Goal: Check status: Check status

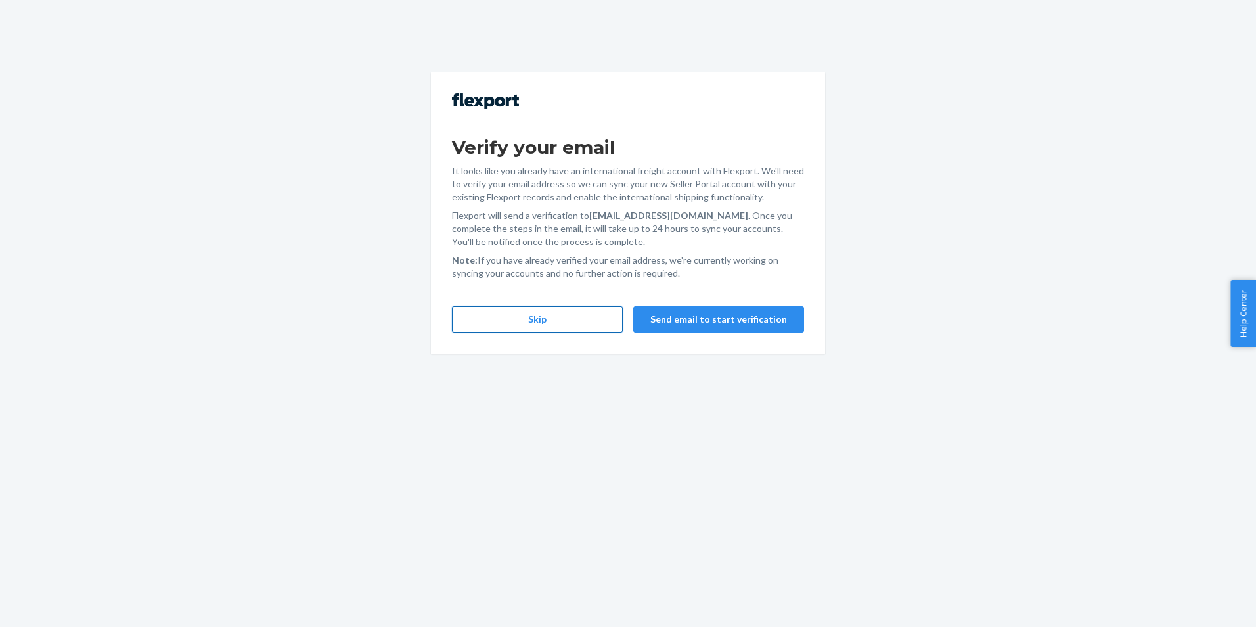
click at [552, 311] on button "Skip" at bounding box center [537, 319] width 171 height 26
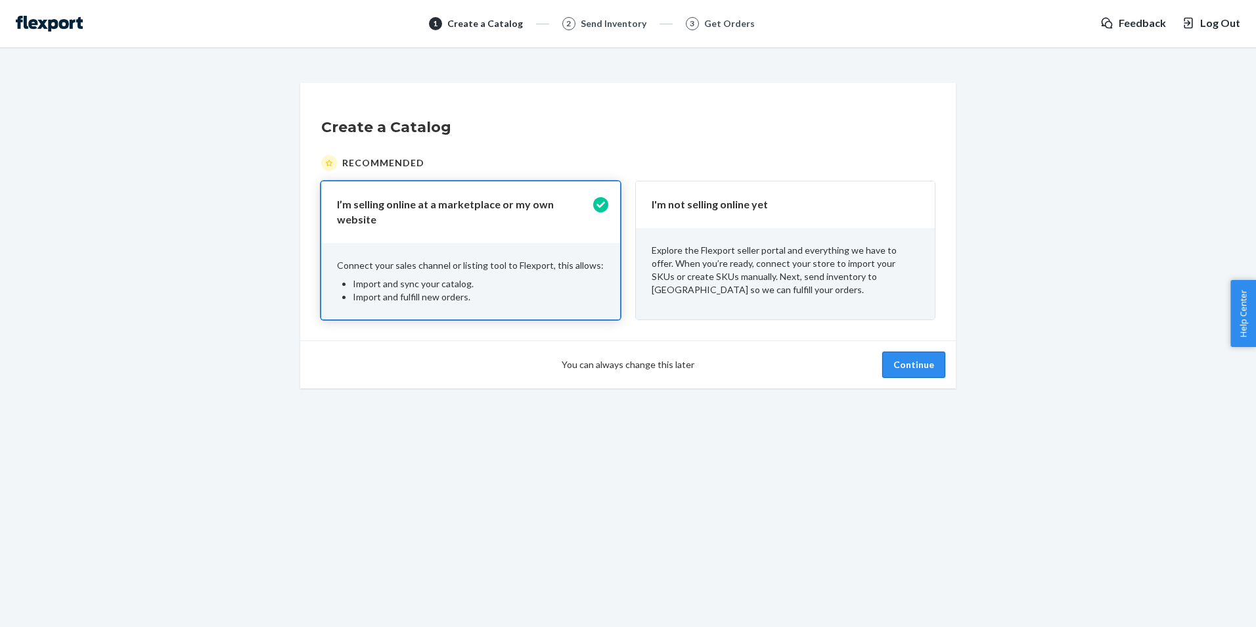
click at [912, 355] on button "Continue" at bounding box center [913, 364] width 63 height 26
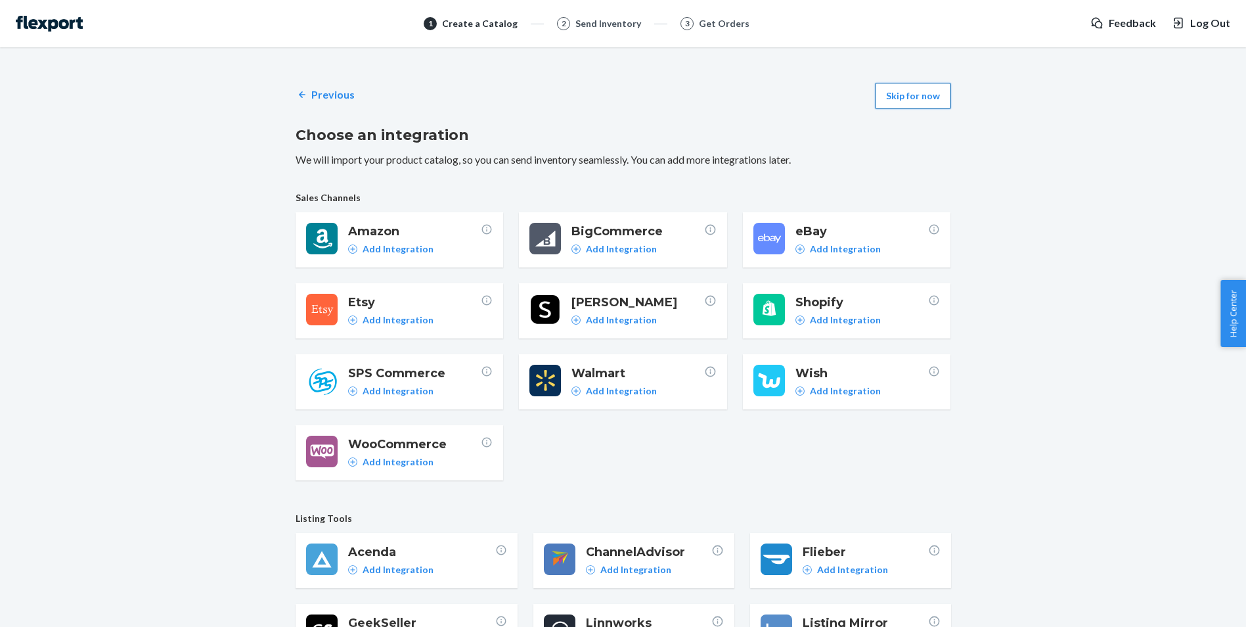
click at [909, 99] on button "Skip for now" at bounding box center [913, 96] width 76 height 26
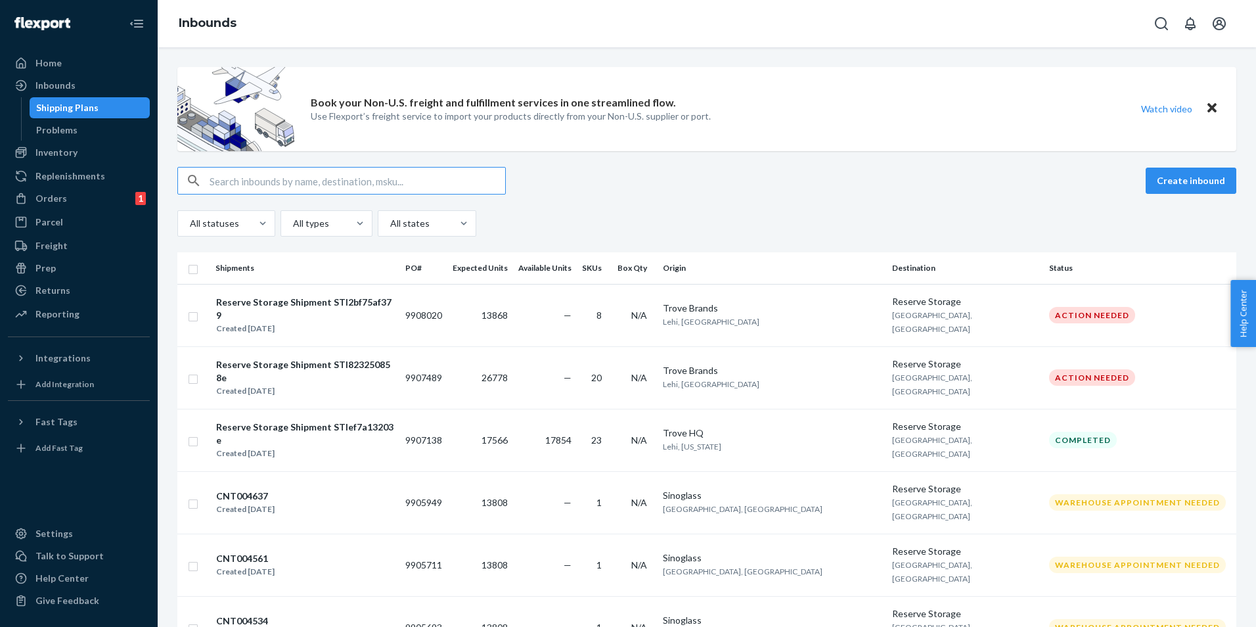
click at [286, 177] on input "text" at bounding box center [358, 181] width 296 height 26
paste input "TR25001847"
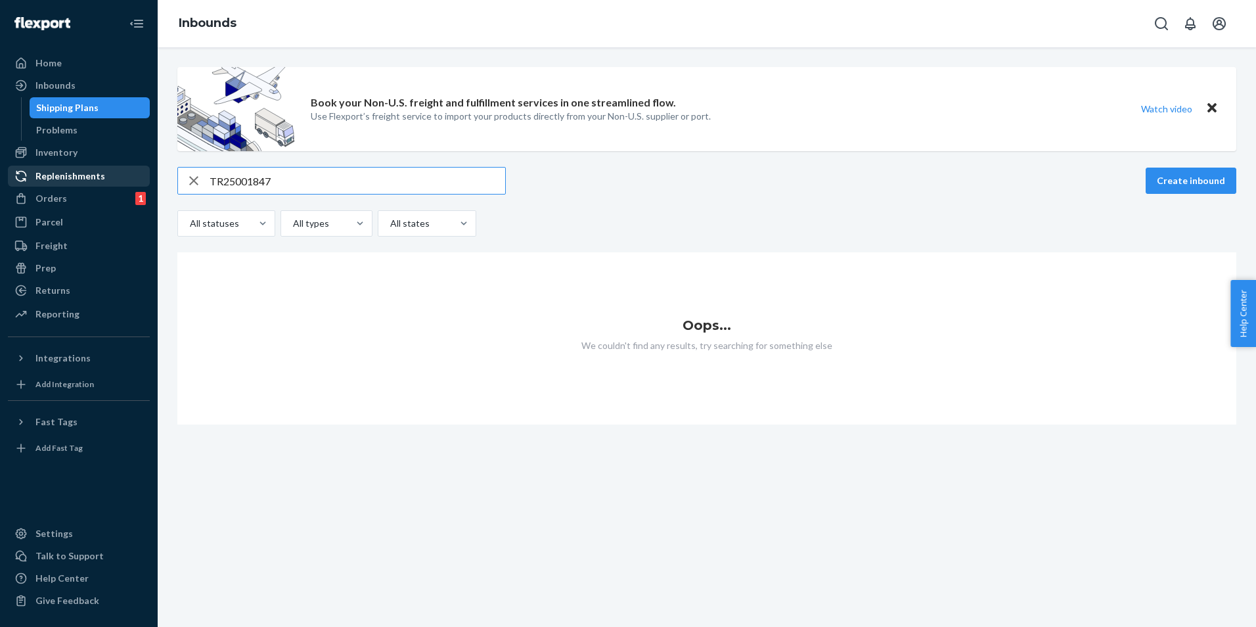
drag, startPoint x: 325, startPoint y: 186, endPoint x: 131, endPoint y: 183, distance: 193.2
click at [131, 183] on div "Home Inbounds Shipping Plans Problems Inventory Products Replenishments Orders …" at bounding box center [628, 313] width 1256 height 627
paste input "9908020"
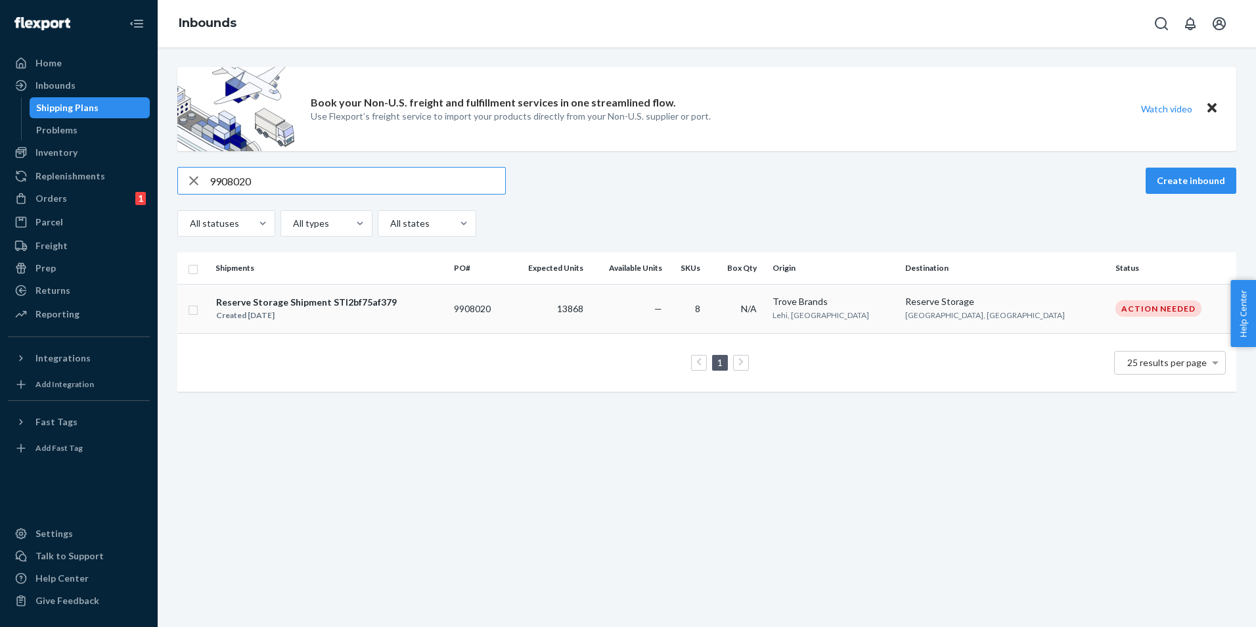
type input "9908020"
click at [507, 311] on td "9908020" at bounding box center [478, 308] width 58 height 49
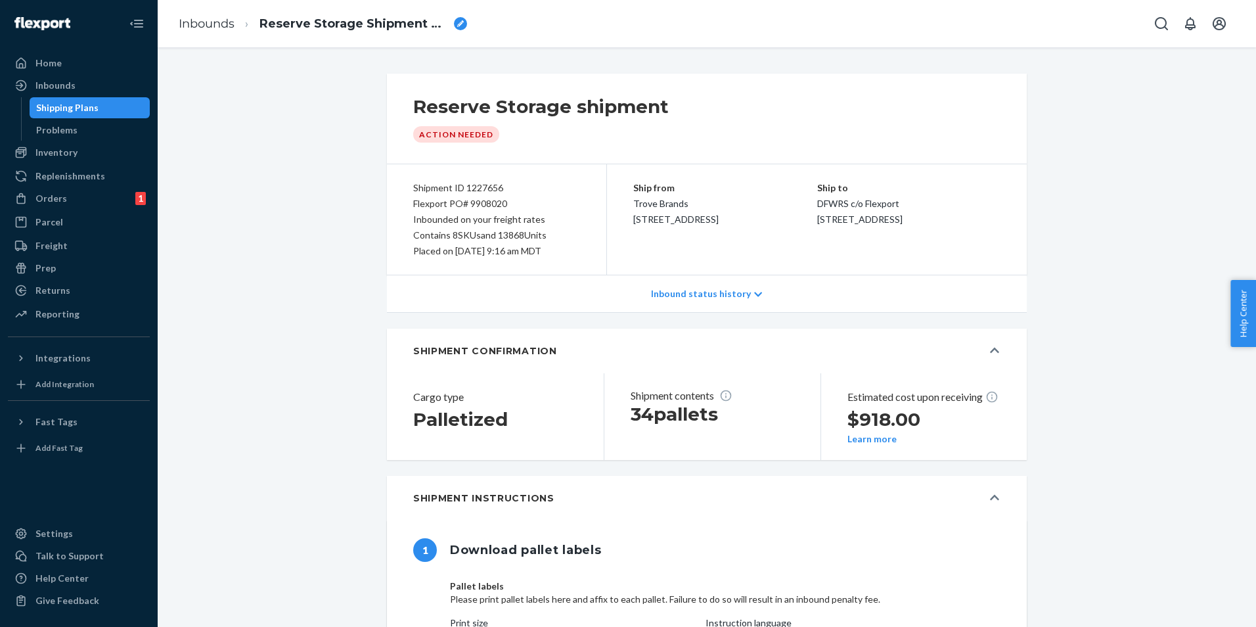
click at [106, 110] on div "Shipping Plans" at bounding box center [90, 108] width 118 height 18
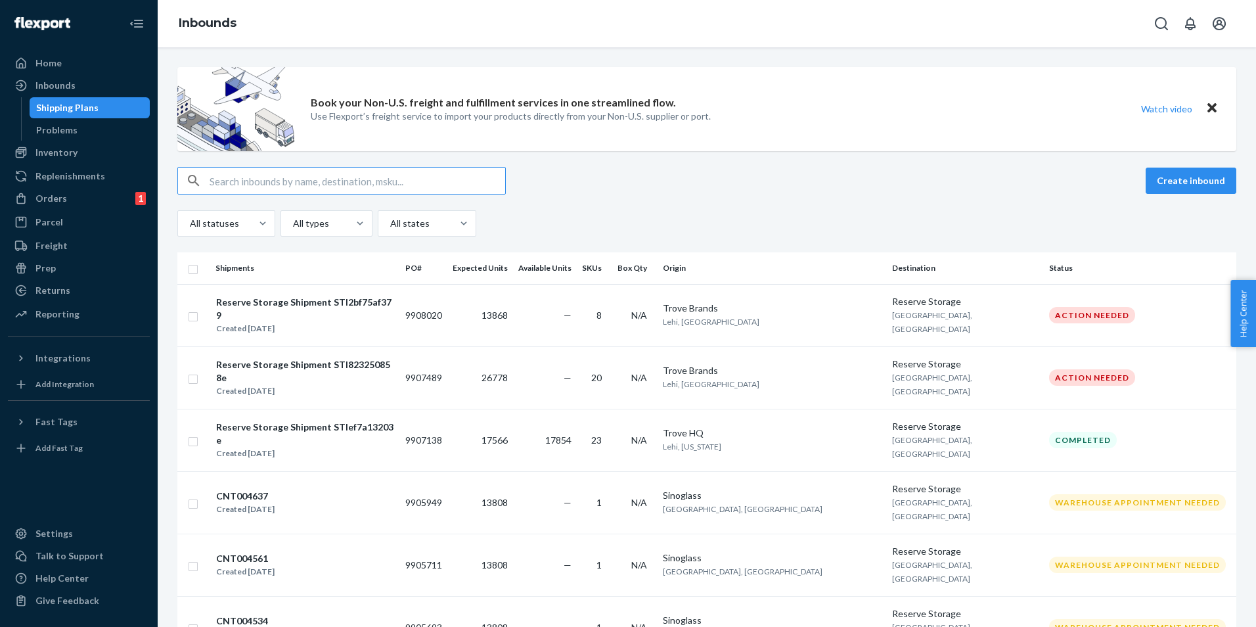
paste input "9907489"
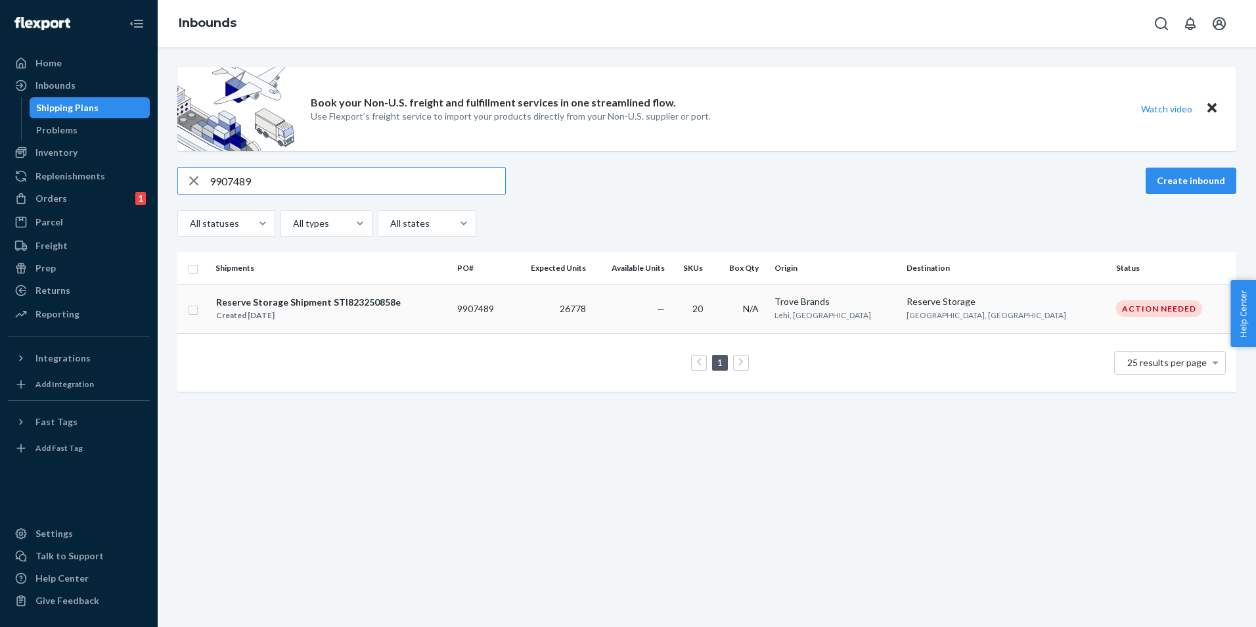
type input "9907489"
click at [274, 309] on div "Created [DATE]" at bounding box center [308, 315] width 185 height 13
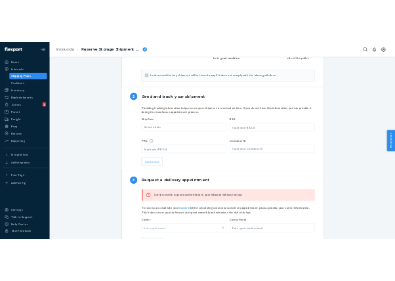
scroll to position [1051, 0]
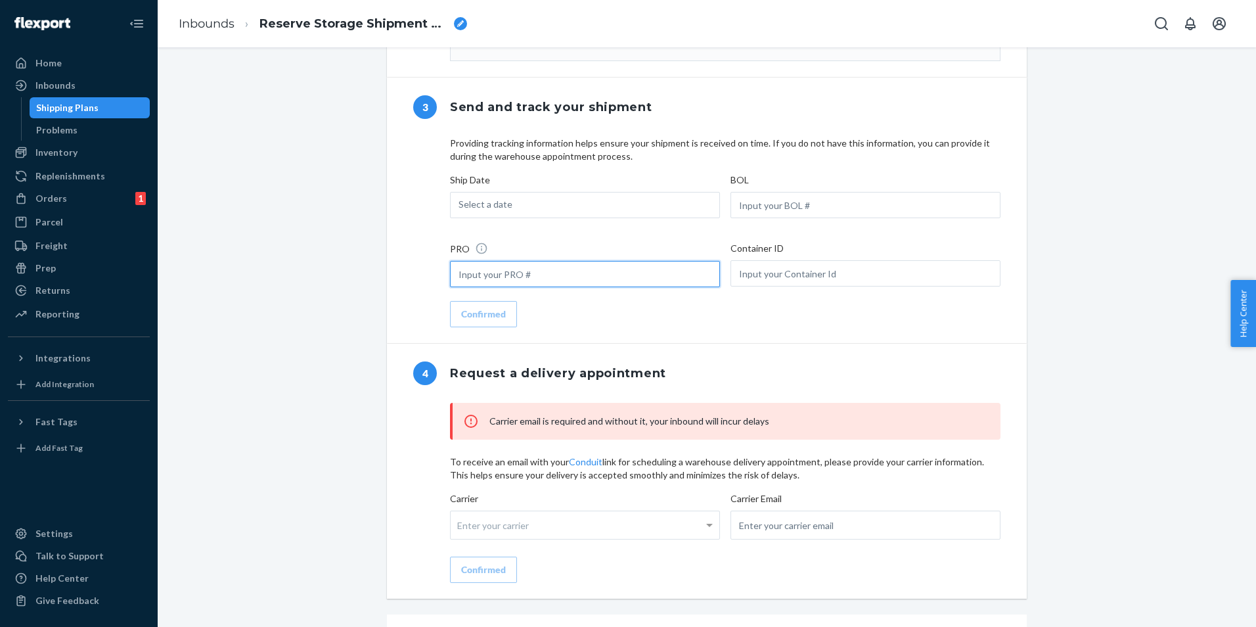
click at [550, 287] on input "text" at bounding box center [585, 274] width 270 height 26
type input "s"
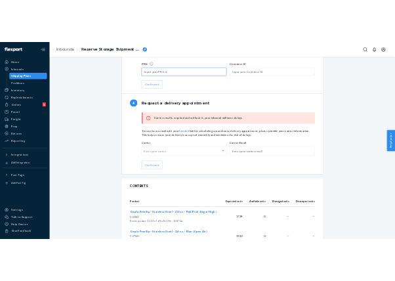
scroll to position [1248, 0]
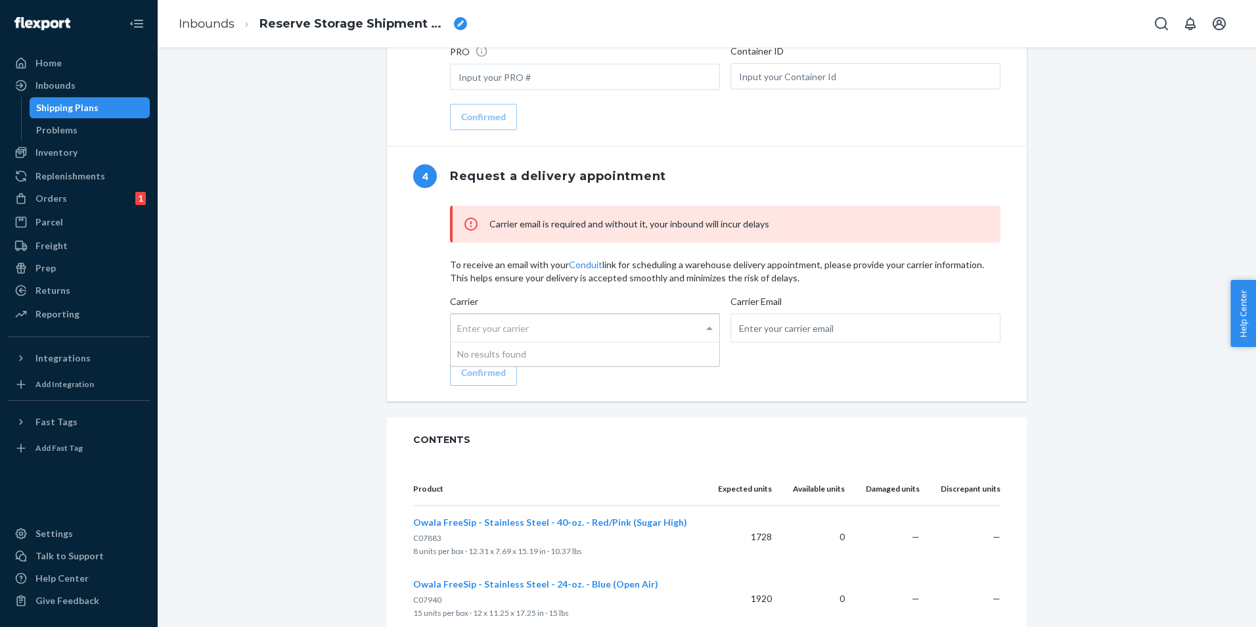
click at [535, 342] on div "Enter your carrier" at bounding box center [585, 328] width 269 height 28
click at [461, 340] on input "Carrier Enter your carrier No results found" at bounding box center [458, 328] width 3 height 24
type input "s"
type input "D"
type input "Soren Transport"
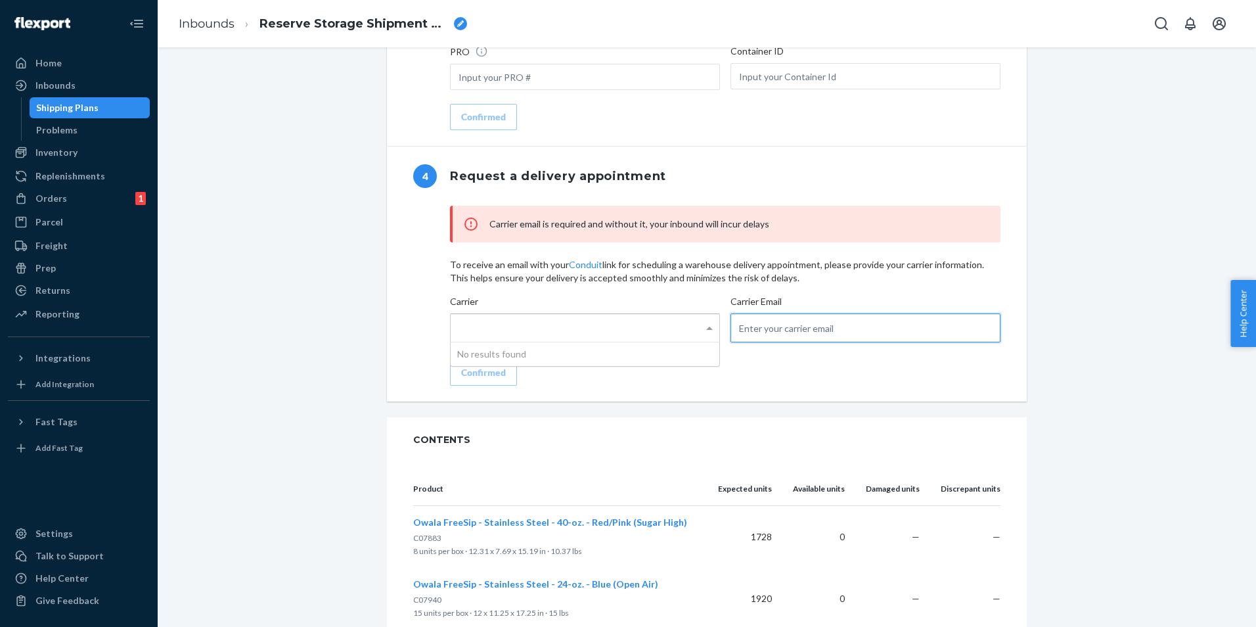
click at [772, 342] on input "email" at bounding box center [866, 327] width 270 height 29
drag, startPoint x: 763, startPoint y: 345, endPoint x: 706, endPoint y: 349, distance: 57.9
click at [706, 349] on div "Carrier Enter your carrier Carrier Email sore" at bounding box center [725, 322] width 551 height 54
type input "[EMAIL_ADDRESS][DOMAIN_NAME]"
click at [523, 342] on div "Enter your carrier" at bounding box center [585, 328] width 269 height 28
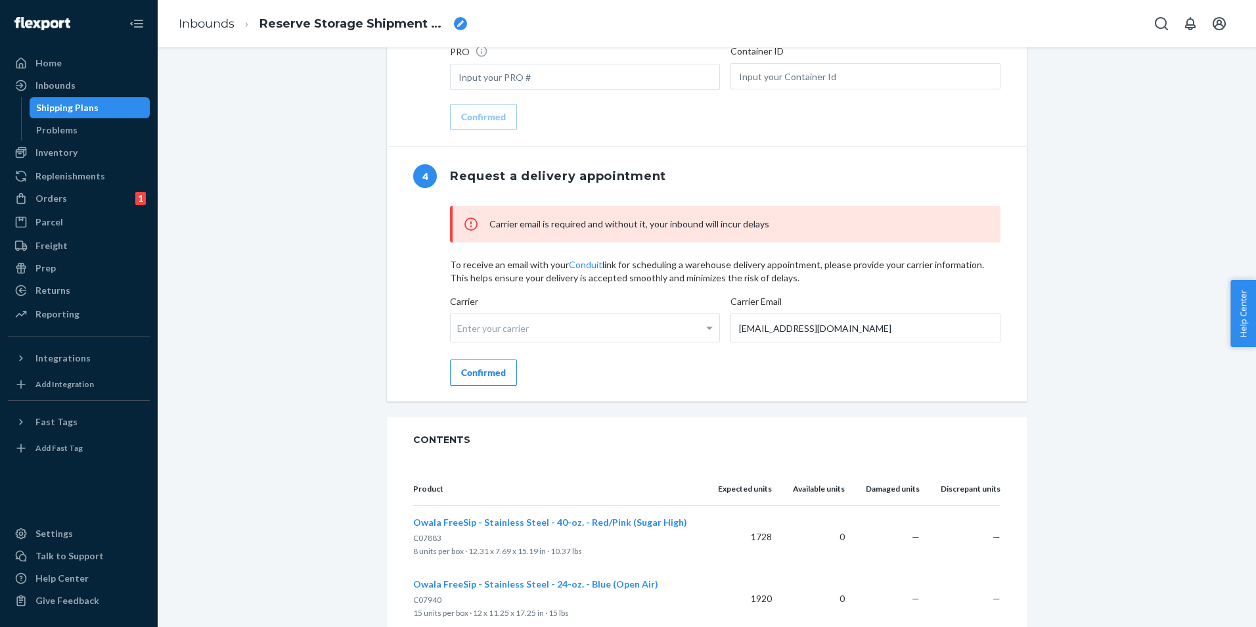
click at [461, 340] on input "Carrier Enter your carrier" at bounding box center [458, 328] width 3 height 24
click at [519, 386] on div "Carrier email is required and without it, your inbound will incur delays To rec…" at bounding box center [725, 296] width 551 height 180
click at [487, 379] on div "Confirmed" at bounding box center [483, 372] width 45 height 13
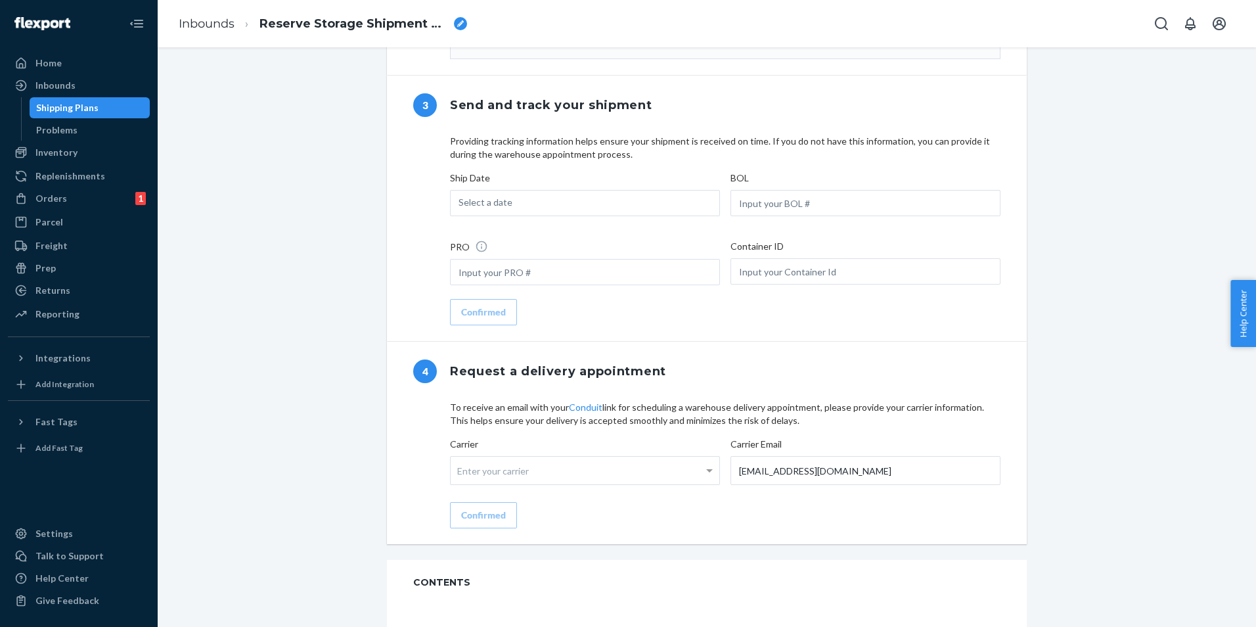
scroll to position [1117, 0]
